Goal: Information Seeking & Learning: Understand process/instructions

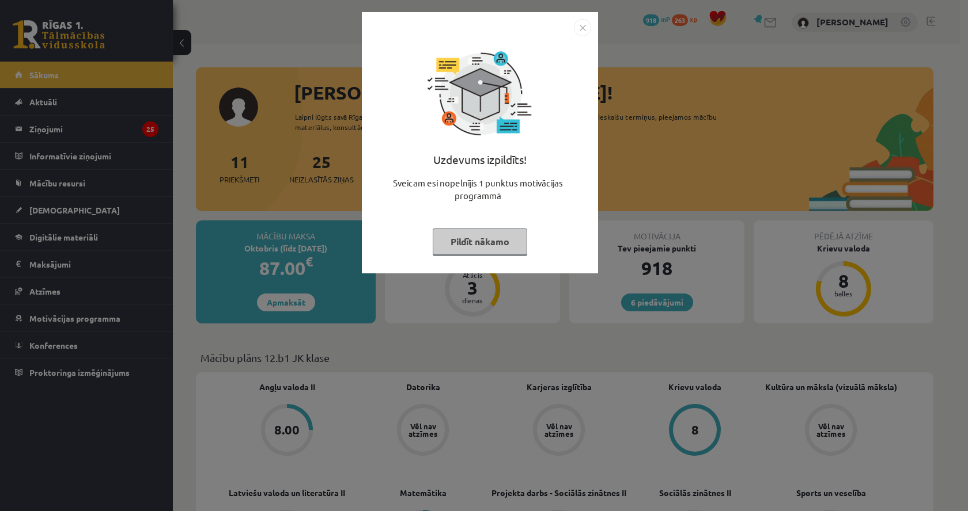
click at [488, 236] on button "Pildīt nākamo" at bounding box center [480, 242] width 94 height 26
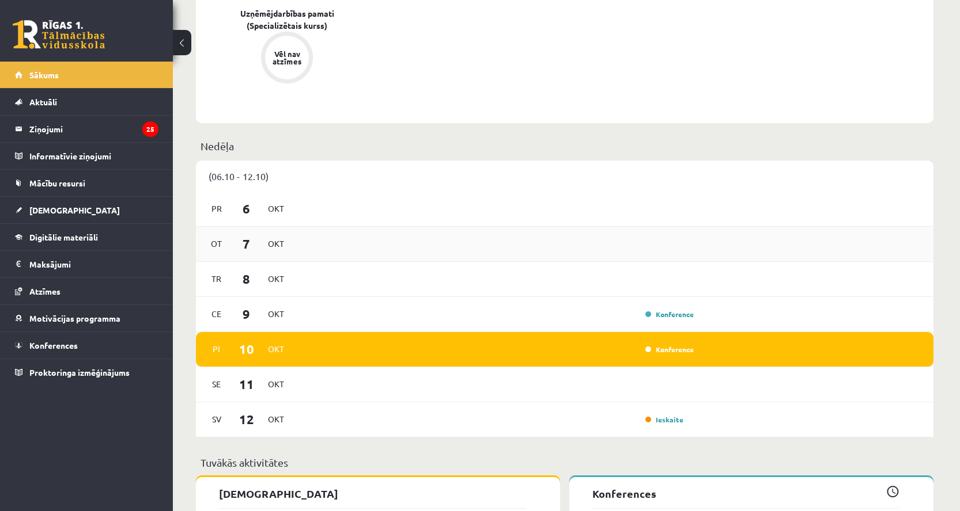
scroll to position [777, 0]
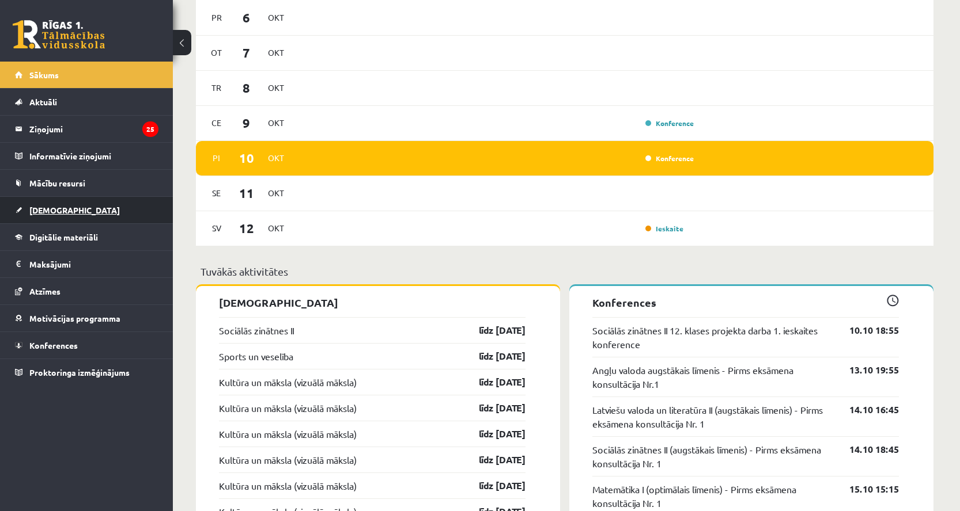
click at [45, 201] on link "[DEMOGRAPHIC_DATA]" at bounding box center [86, 210] width 143 height 26
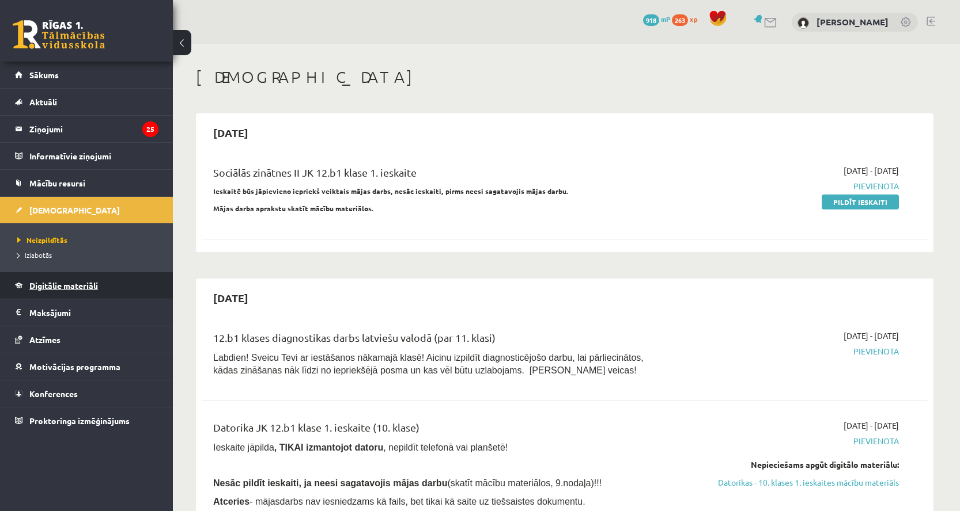
click at [69, 289] on span "Digitālie materiāli" at bounding box center [63, 286] width 69 height 10
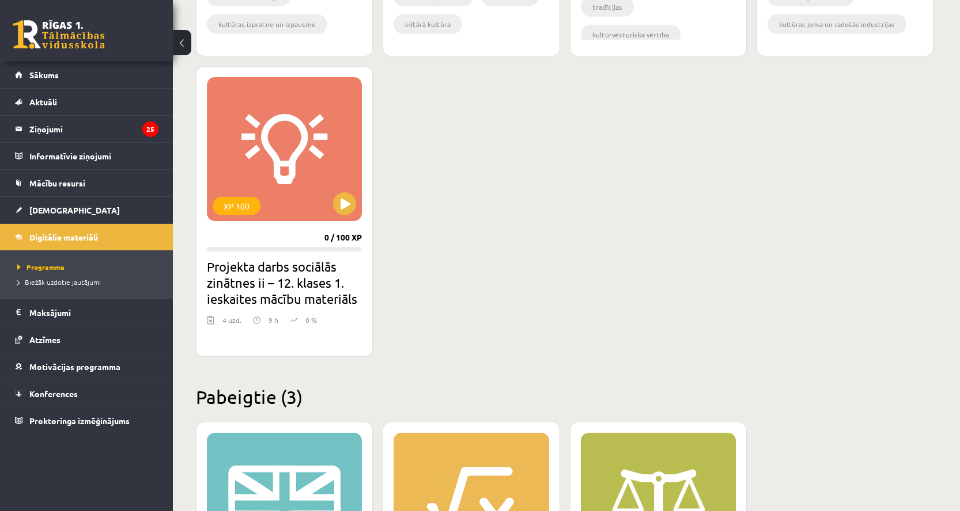
scroll to position [2011, 0]
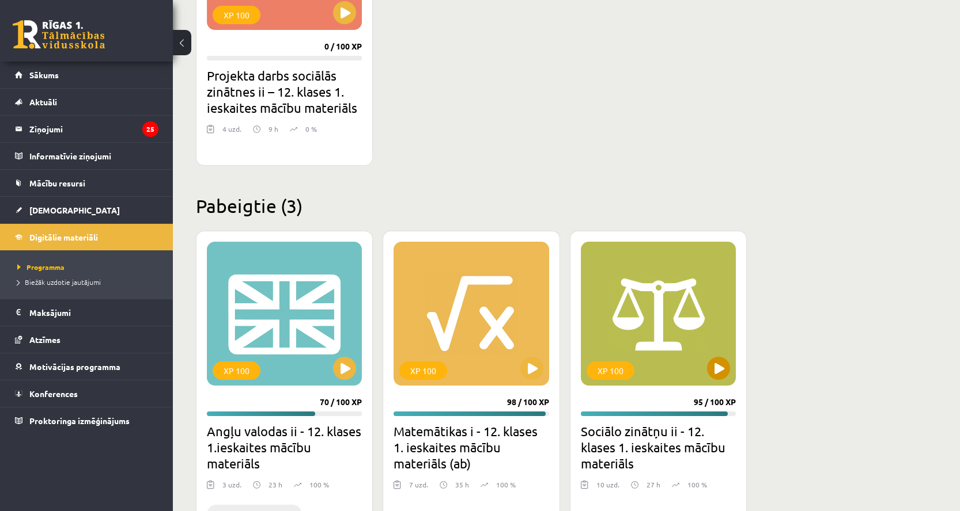
click at [674, 339] on div "XP 100" at bounding box center [658, 314] width 155 height 144
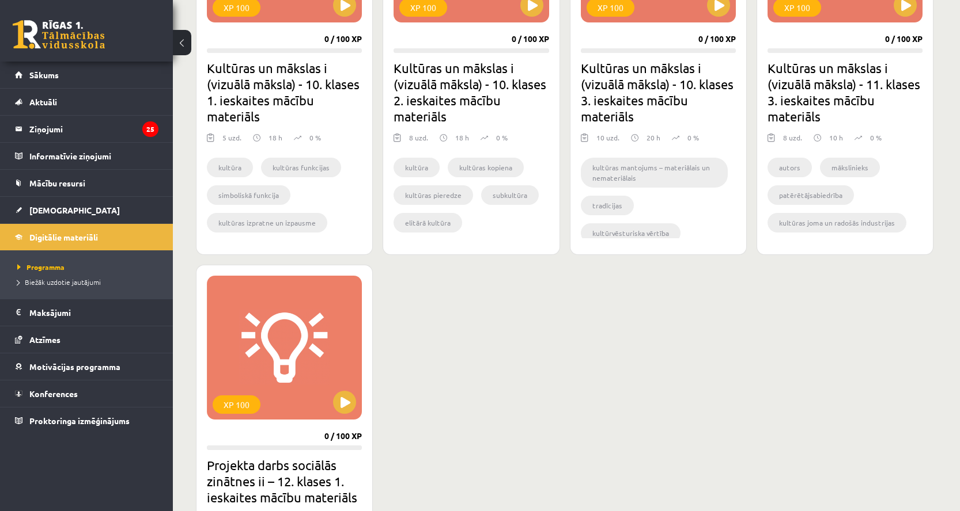
scroll to position [1531, 0]
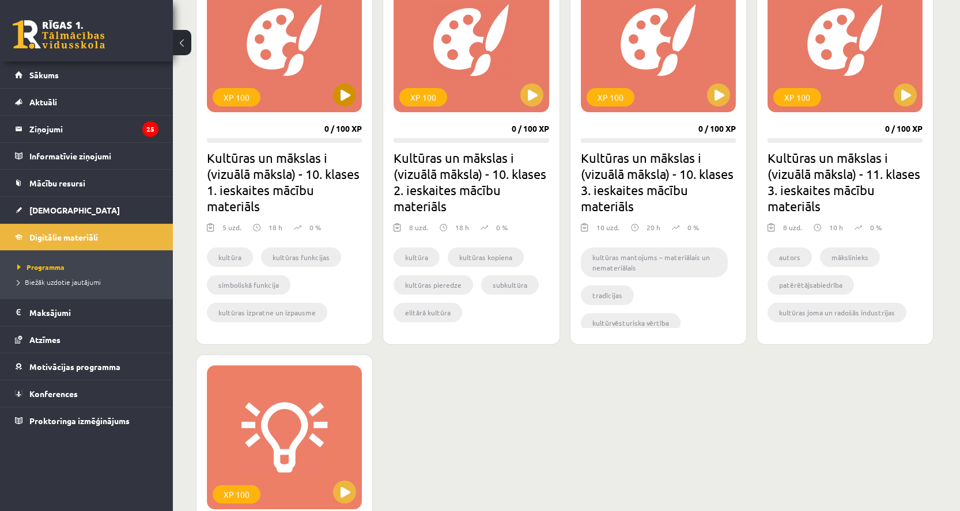
click at [309, 77] on div "XP 100" at bounding box center [284, 40] width 155 height 144
click at [273, 80] on div "XP 100" at bounding box center [284, 40] width 155 height 144
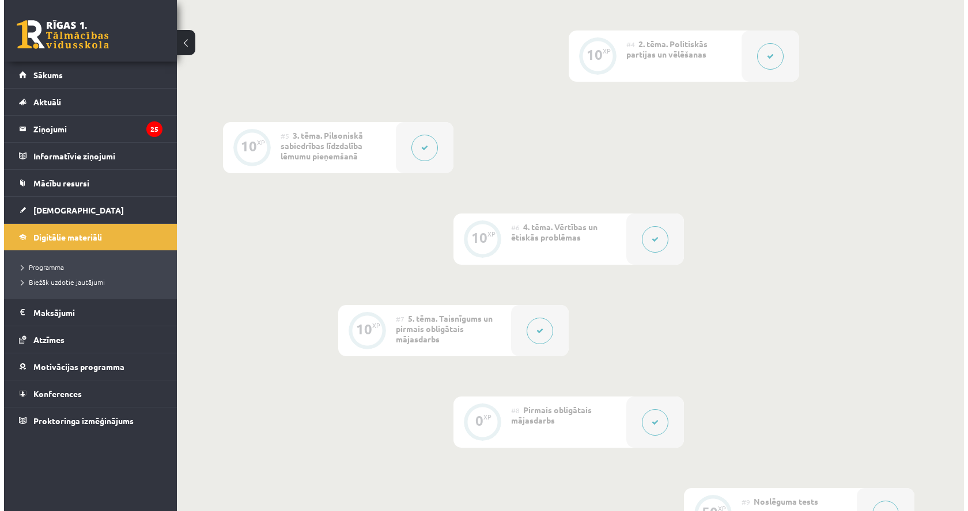
scroll to position [652, 0]
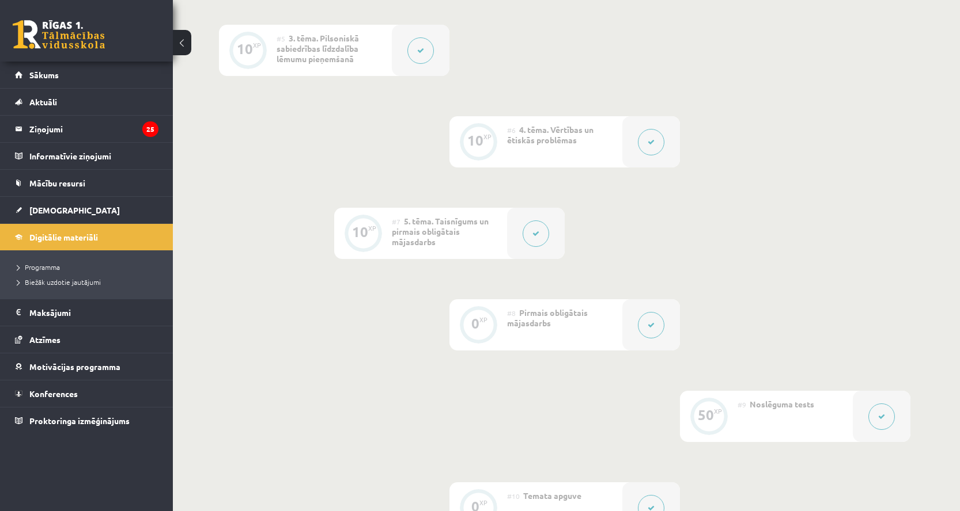
click at [550, 321] on span "Pirmais obligātais mājasdarbs" at bounding box center [547, 318] width 81 height 21
click at [645, 326] on button at bounding box center [651, 325] width 26 height 26
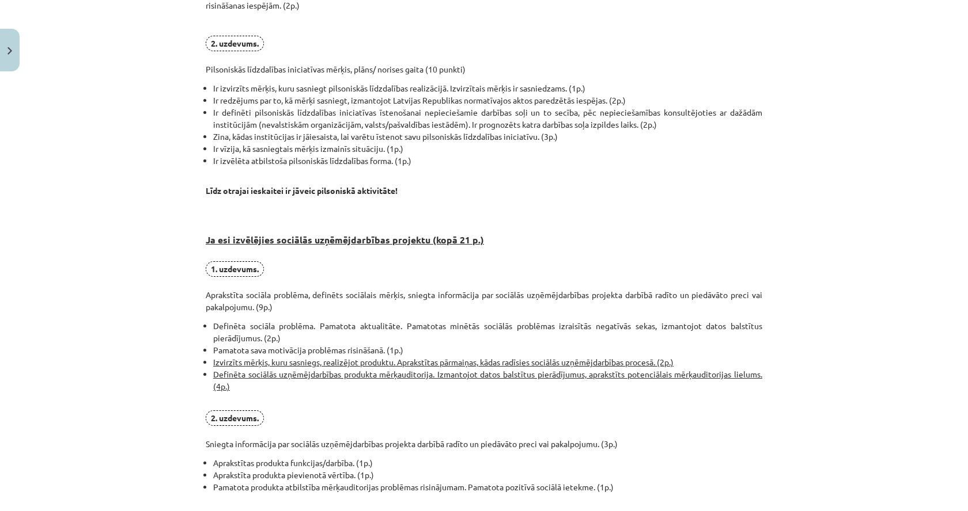
scroll to position [836, 0]
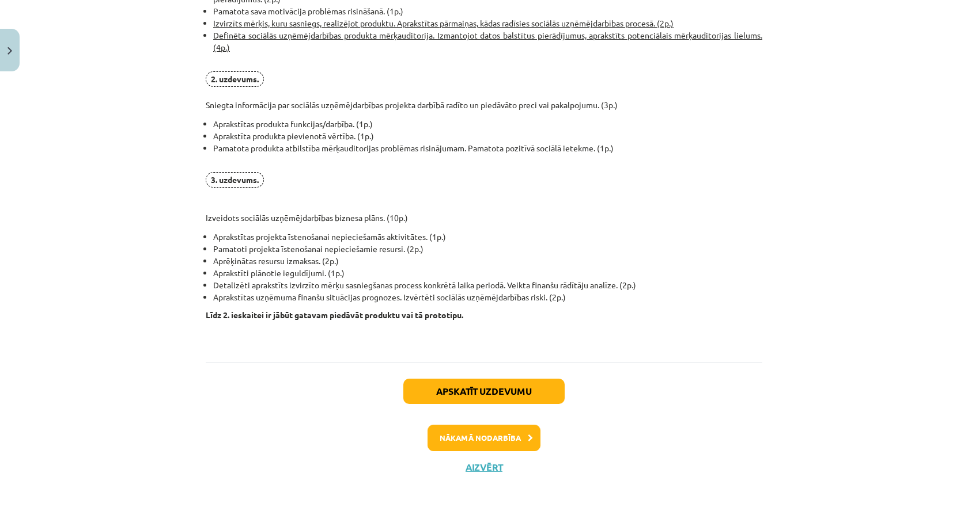
click at [501, 381] on button "Apskatīt uzdevumu" at bounding box center [483, 391] width 161 height 25
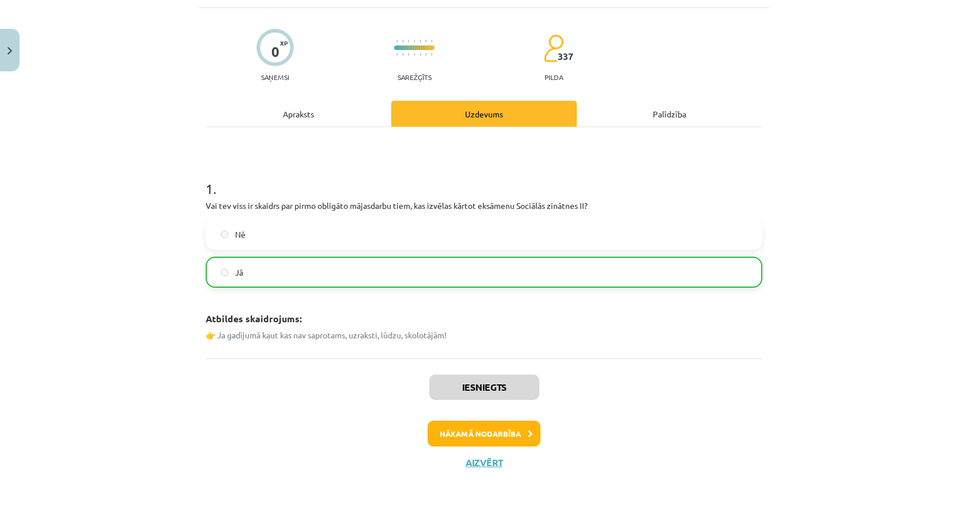
scroll to position [70, 0]
click at [490, 458] on button "Aizvērt" at bounding box center [484, 463] width 44 height 12
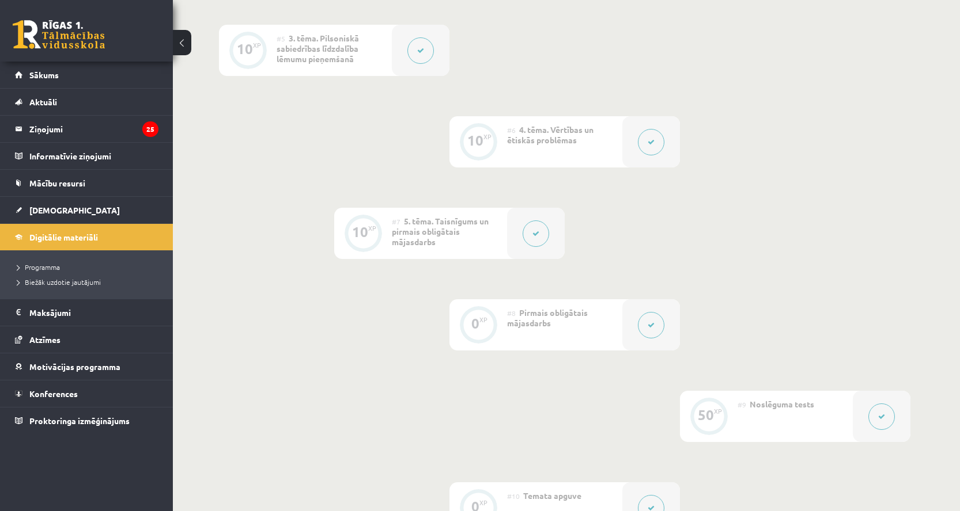
click at [642, 319] on button at bounding box center [651, 325] width 26 height 26
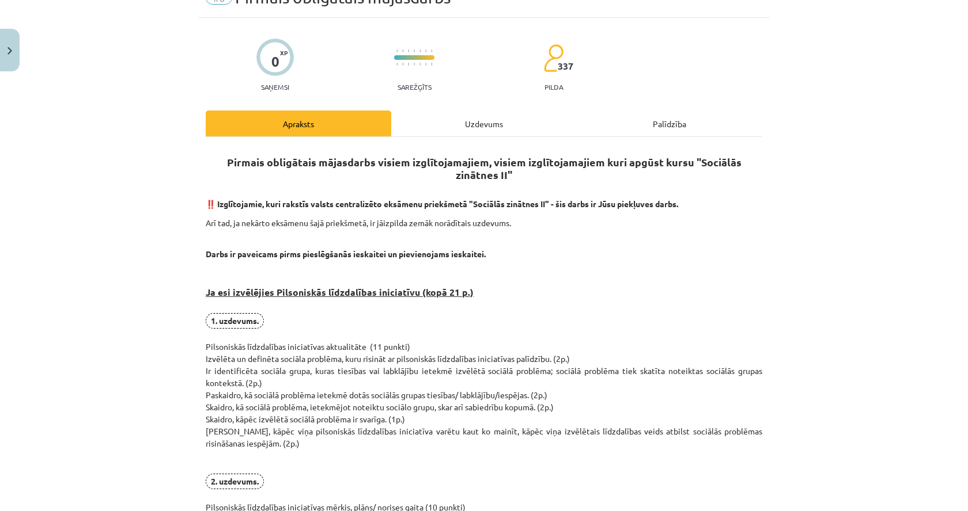
scroll to position [0, 0]
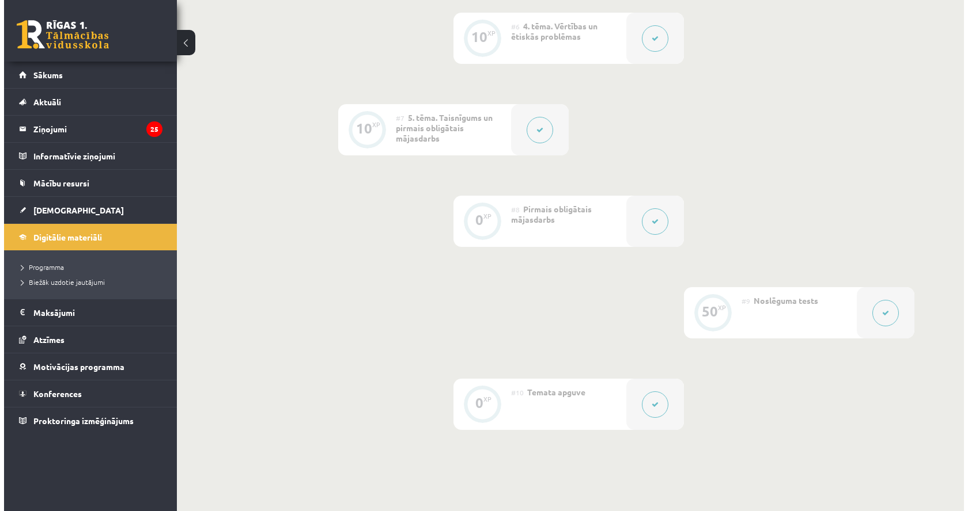
scroll to position [753, 0]
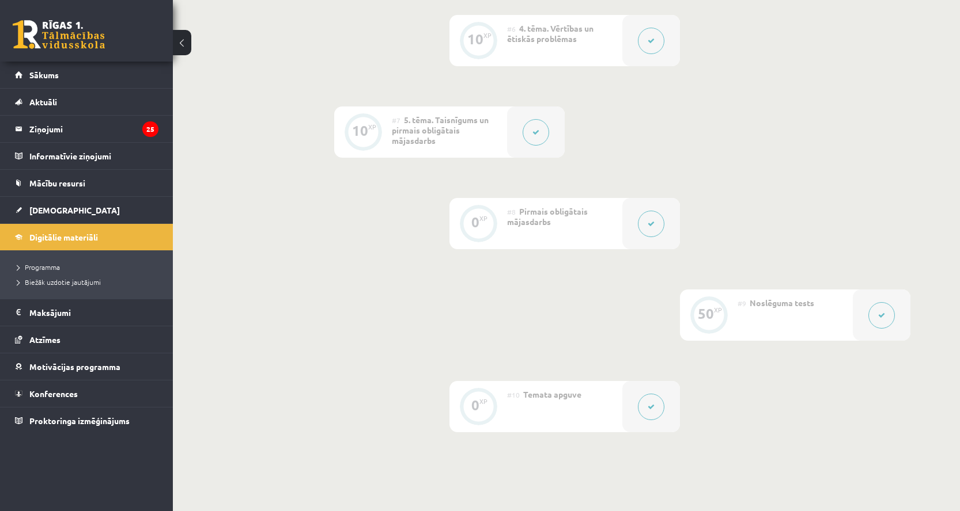
click at [637, 219] on div at bounding box center [651, 223] width 58 height 51
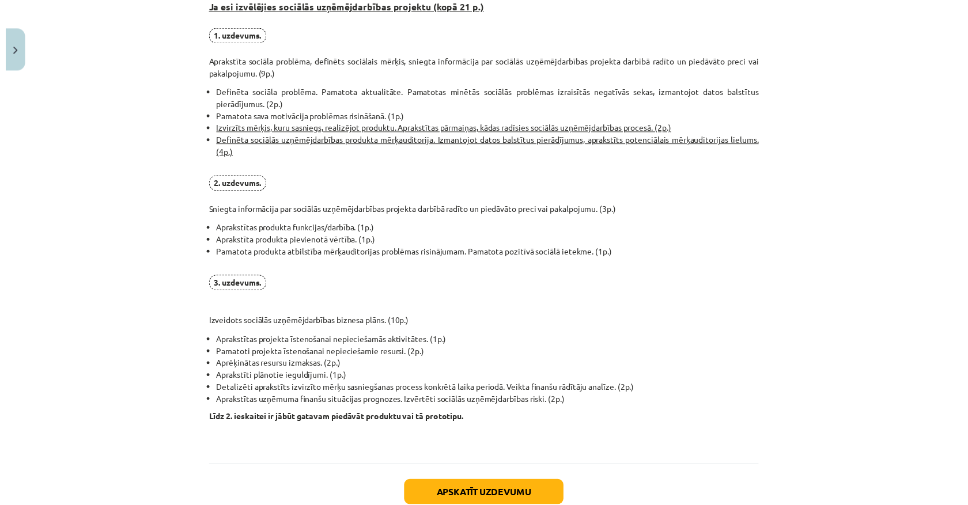
scroll to position [713, 0]
